Goal: Navigation & Orientation: Find specific page/section

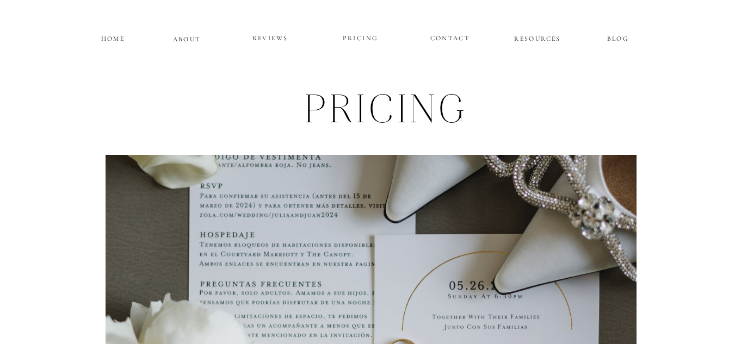
click at [115, 38] on p "HOME" at bounding box center [112, 37] width 27 height 9
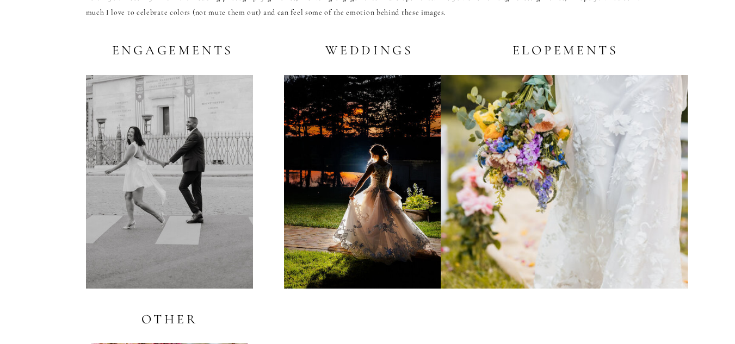
scroll to position [2129, 0]
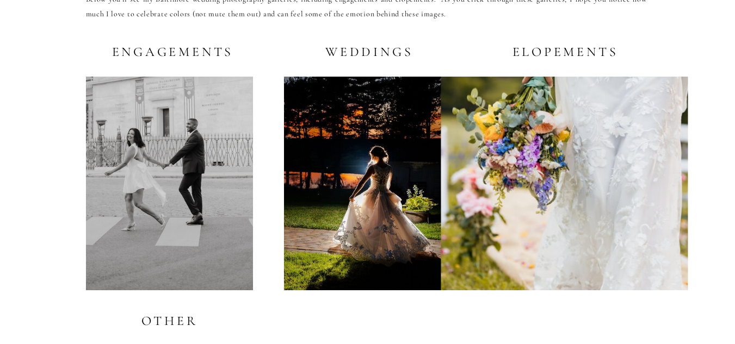
click at [362, 54] on h2 "Weddings" at bounding box center [366, 52] width 93 height 14
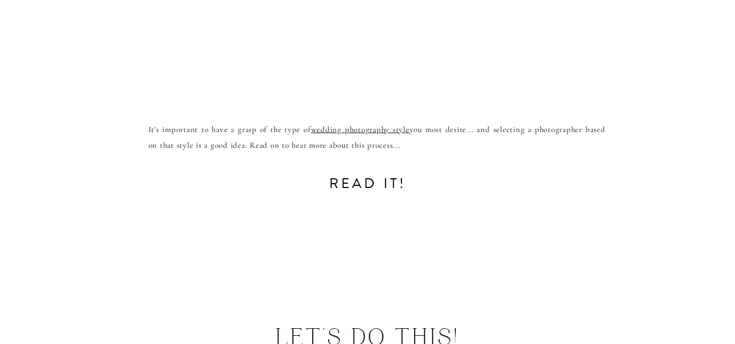
scroll to position [6933, 0]
